Goal: Check status: Check status

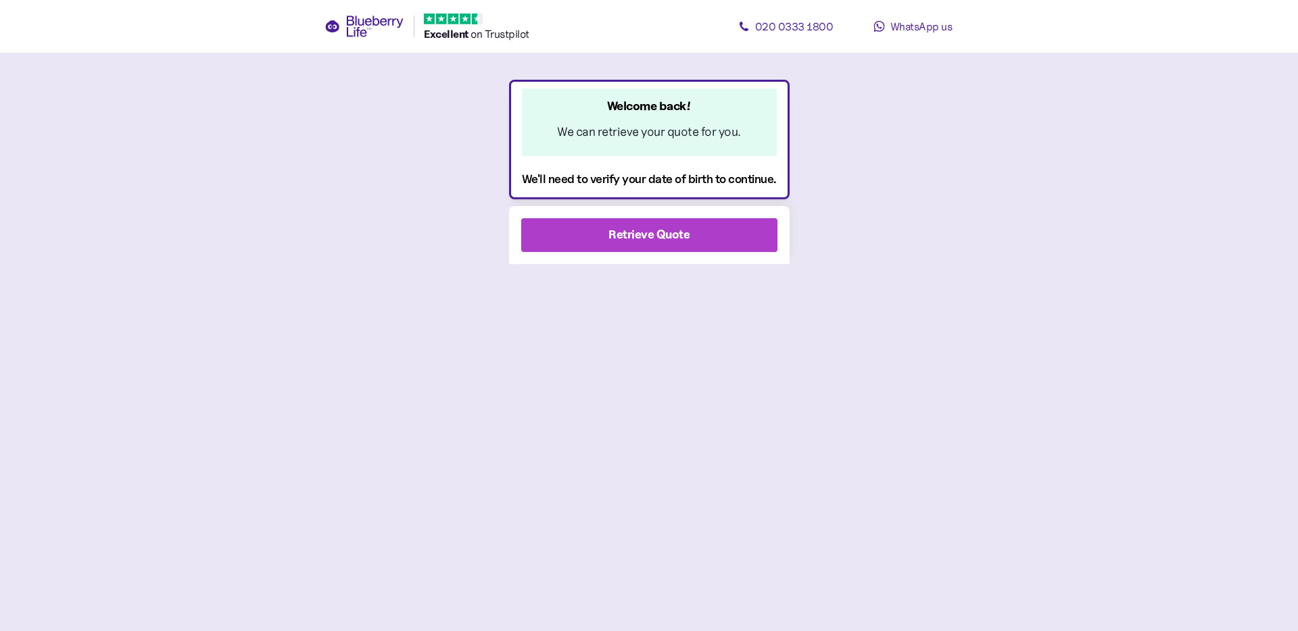
click at [719, 233] on div "Retrieve Quote" at bounding box center [649, 235] width 220 height 32
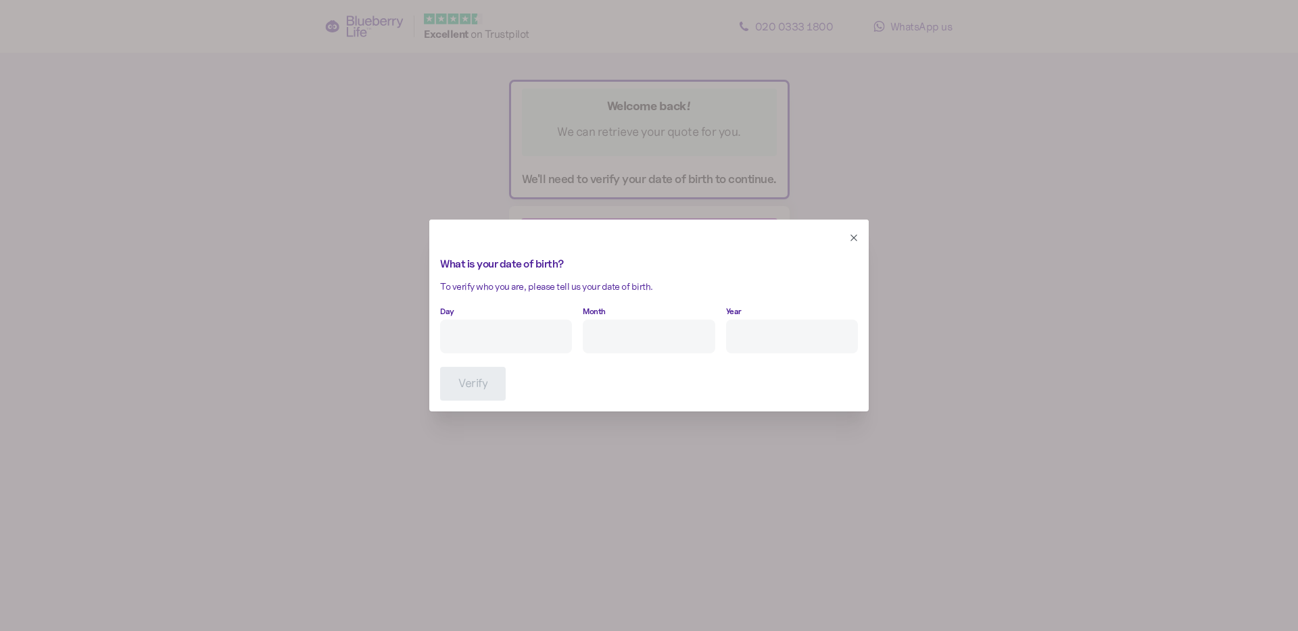
click at [495, 338] on input "Day" at bounding box center [506, 337] width 132 height 34
type input "2"
click at [601, 338] on input "Month" at bounding box center [649, 337] width 132 height 34
type input "12"
click at [744, 326] on input "Year" at bounding box center [792, 337] width 132 height 34
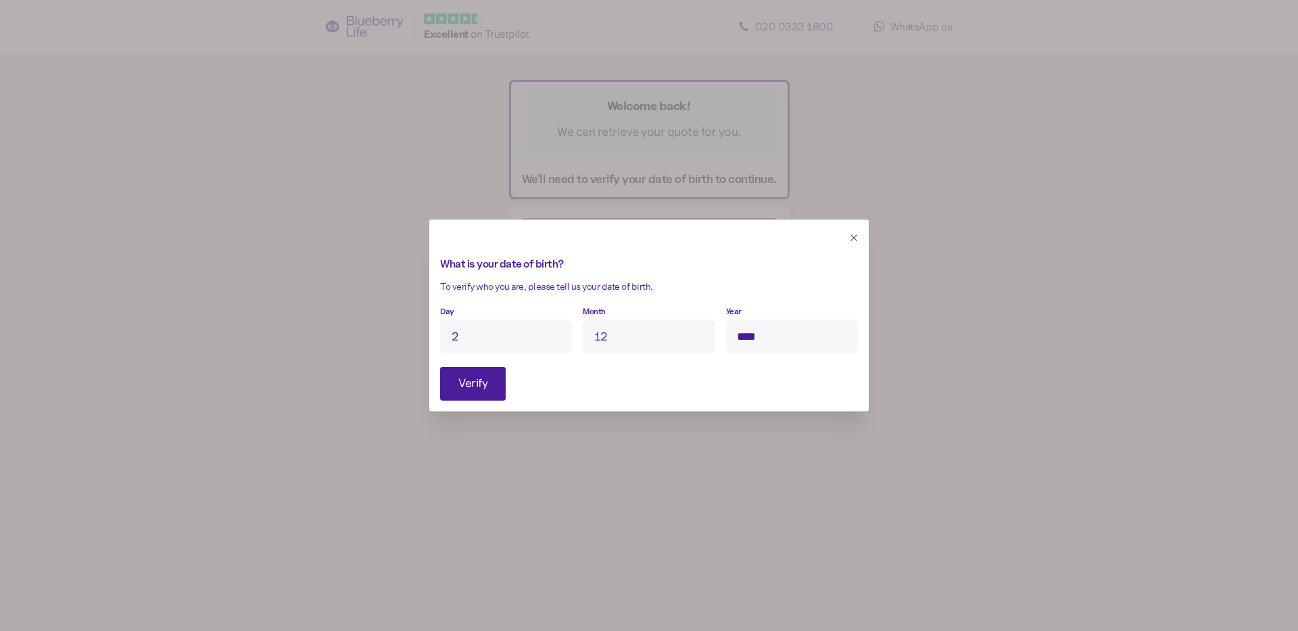
type input "****"
click at [491, 384] on button "Verify" at bounding box center [473, 384] width 66 height 34
